Goal: Information Seeking & Learning: Learn about a topic

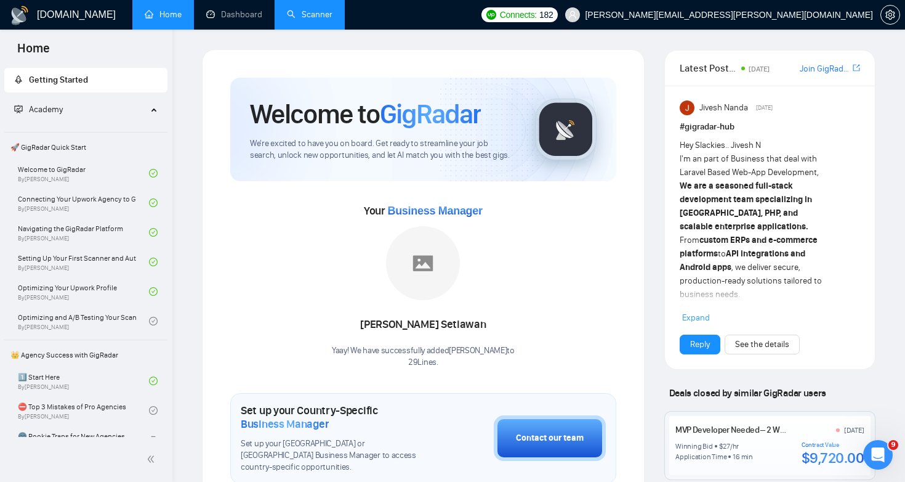
click at [312, 18] on link "Scanner" at bounding box center [310, 14] width 46 height 10
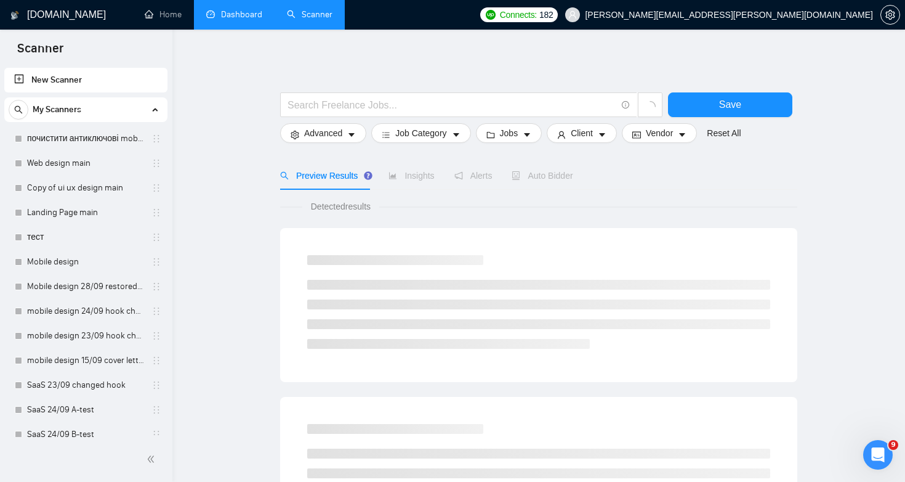
click at [257, 20] on link "Dashboard" at bounding box center [234, 14] width 56 height 10
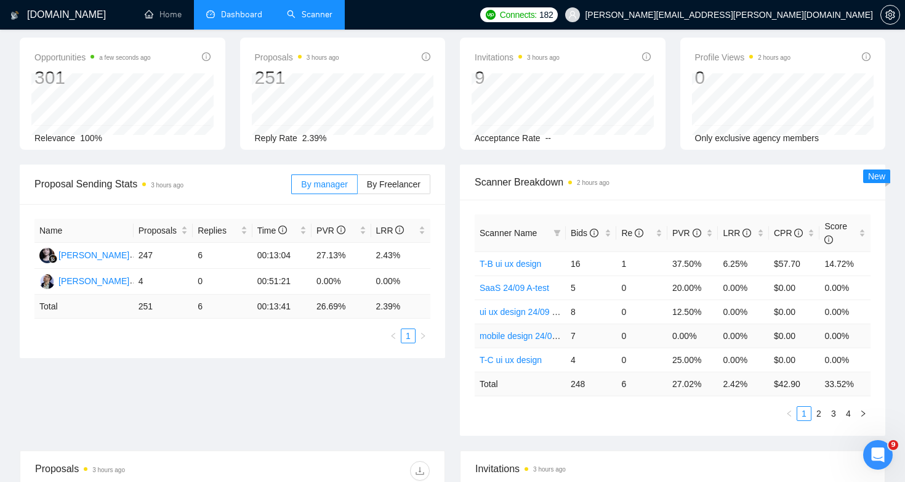
scroll to position [56, 0]
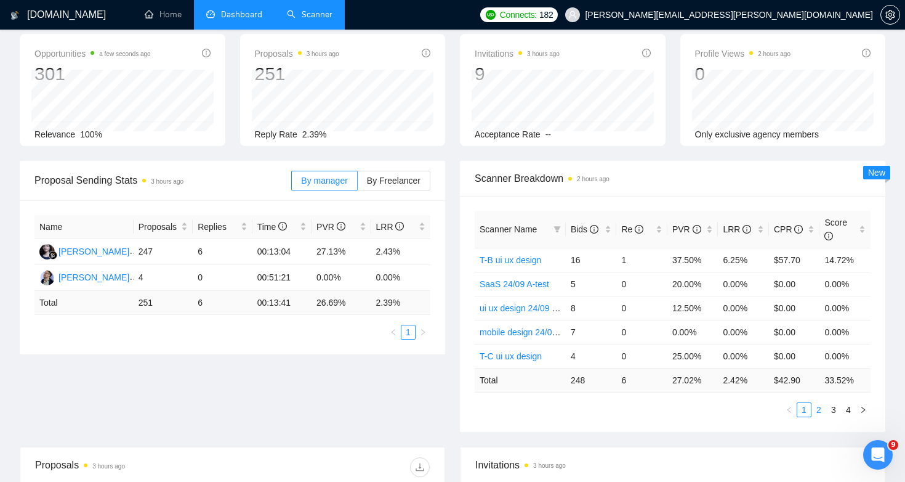
click at [820, 408] on link "2" at bounding box center [819, 410] width 14 height 14
click at [831, 414] on link "3" at bounding box center [834, 410] width 14 height 14
click at [844, 409] on link "4" at bounding box center [849, 410] width 14 height 14
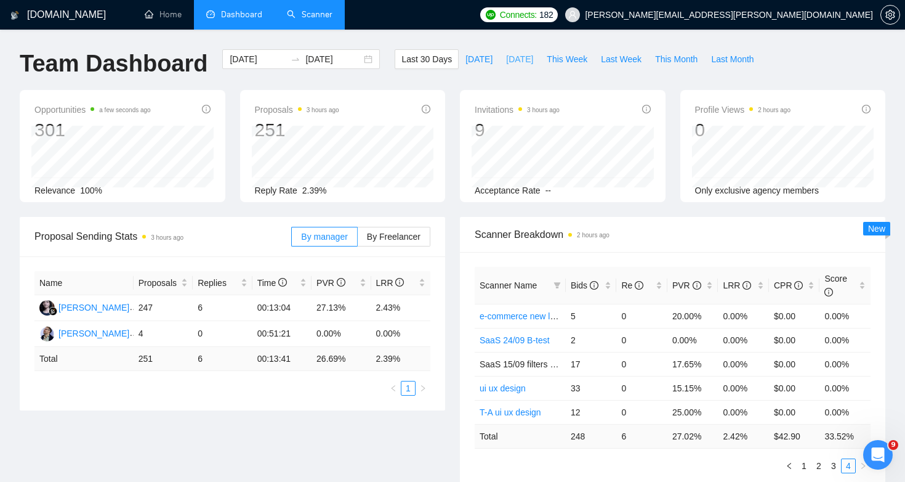
click at [522, 61] on span "[DATE]" at bounding box center [519, 59] width 27 height 14
type input "2025-10-04"
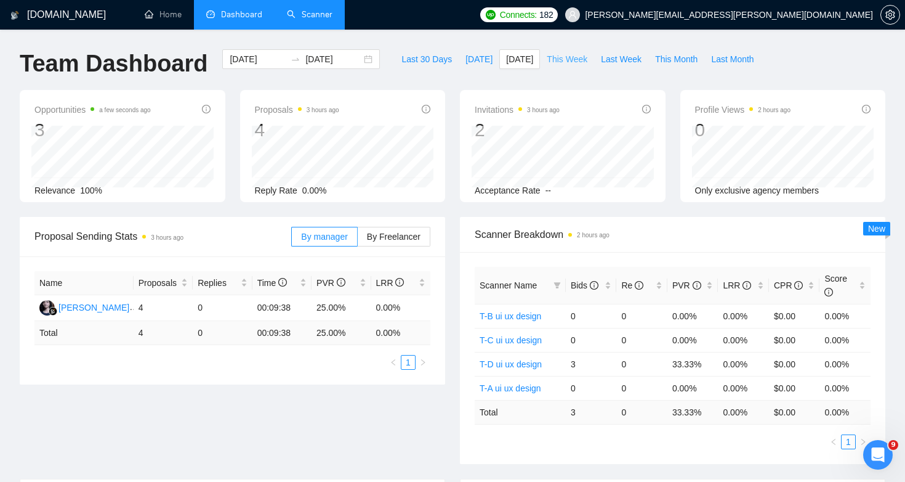
click at [579, 55] on span "This Week" at bounding box center [567, 59] width 41 height 14
type input "[DATE]"
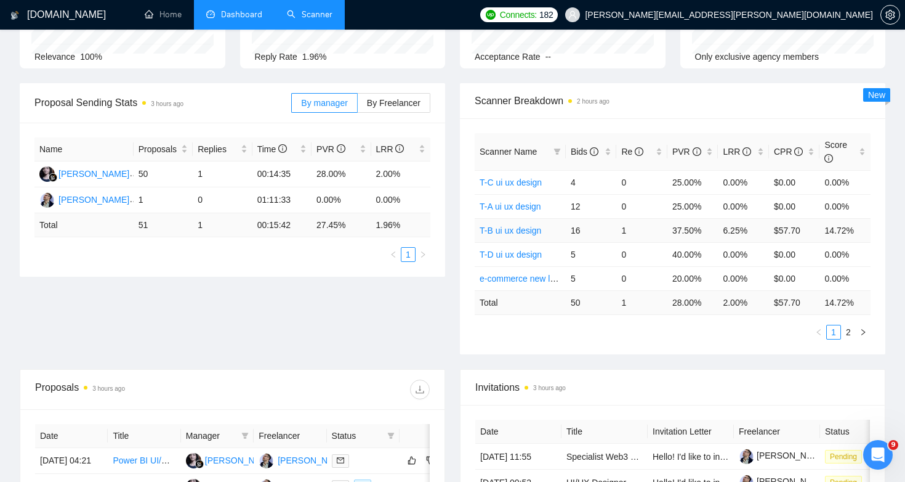
scroll to position [150, 0]
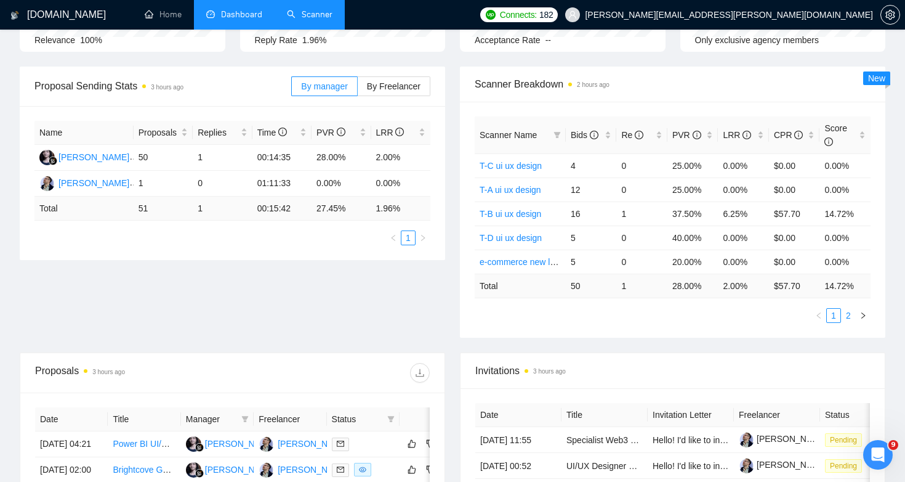
click at [851, 315] on link "2" at bounding box center [849, 315] width 14 height 14
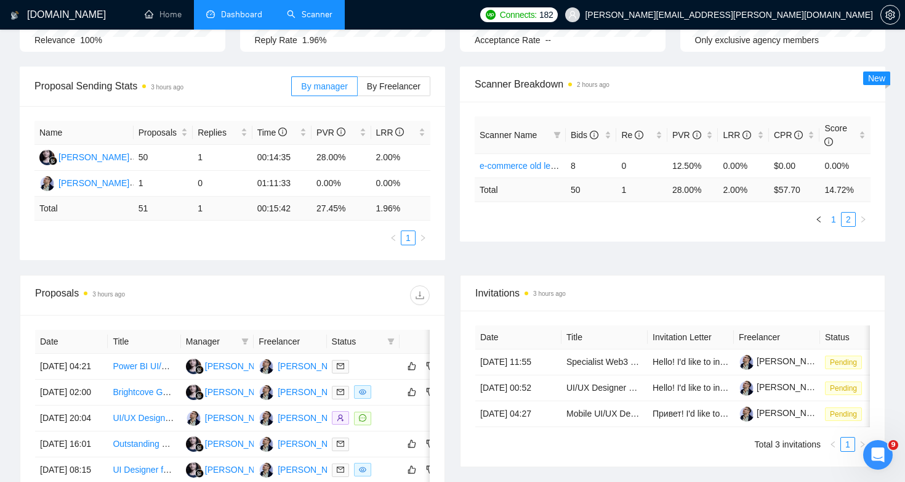
click at [837, 216] on link "1" at bounding box center [834, 219] width 14 height 14
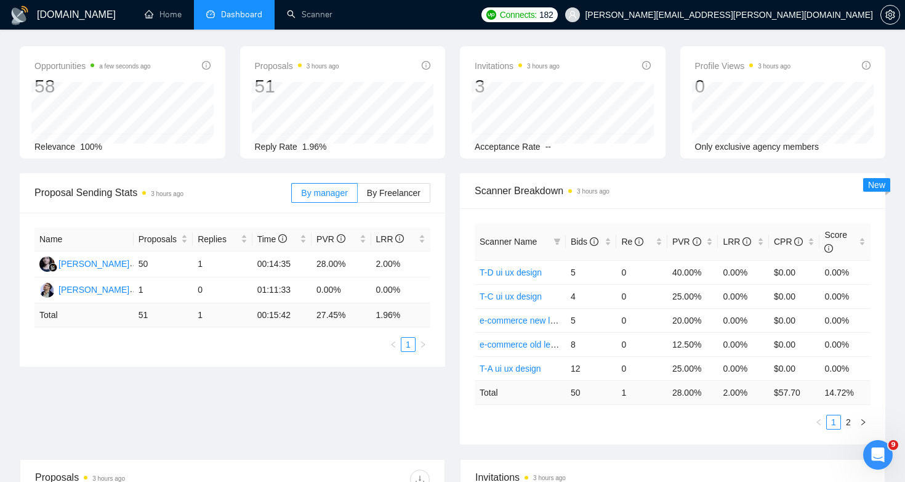
scroll to position [47, 0]
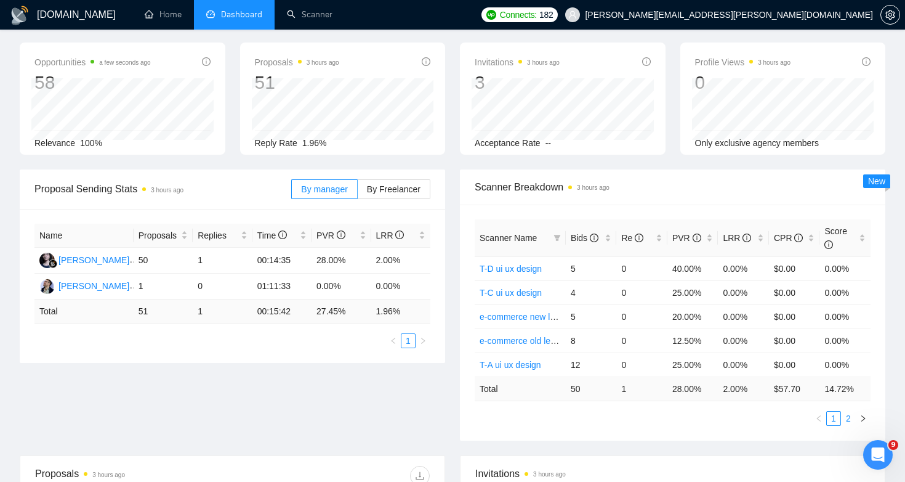
click at [852, 422] on link "2" at bounding box center [849, 418] width 14 height 14
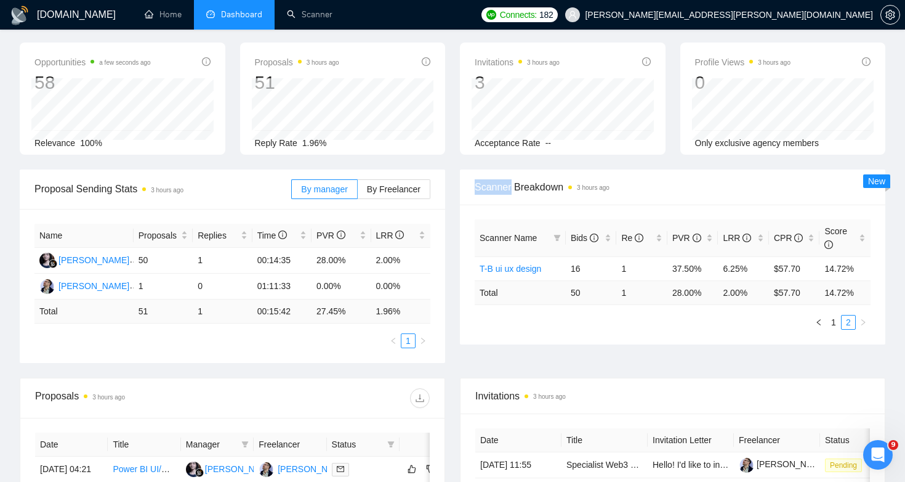
click at [482, 190] on div "Scanner Breakdown 3 hours ago" at bounding box center [672, 187] width 425 height 36
click at [469, 216] on div "Scanner Name Bids Re PVR LRR CPR Score T-B ui ux design 16 1 37.50% 6.25% $57.7…" at bounding box center [672, 274] width 425 height 140
